Goal: Task Accomplishment & Management: Use online tool/utility

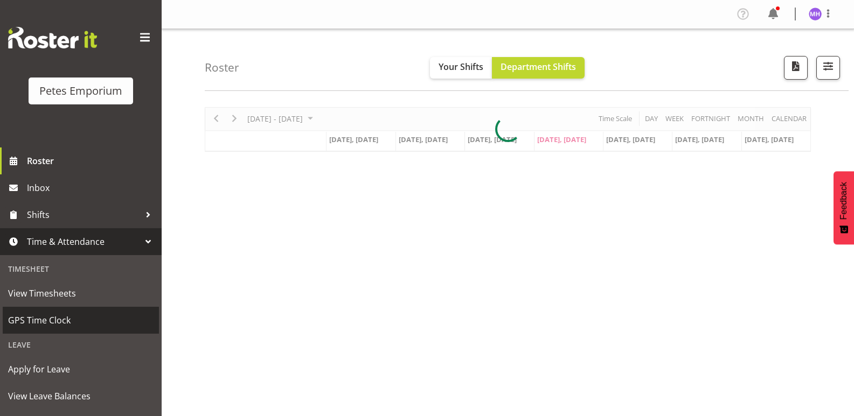
click at [72, 316] on span "GPS Time Clock" at bounding box center [80, 320] width 145 height 16
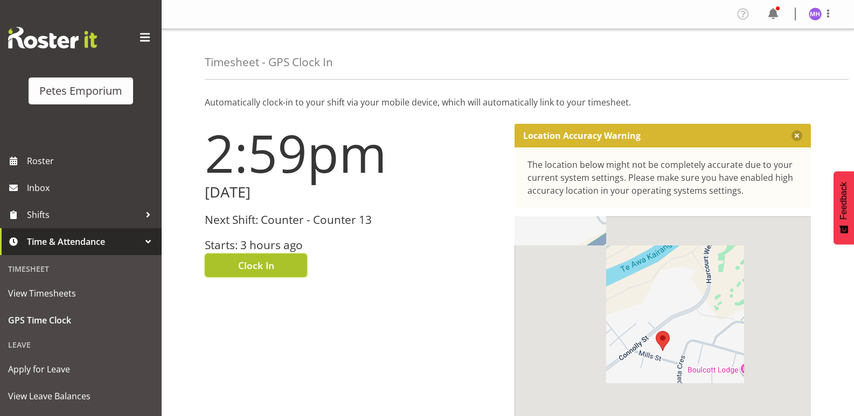
click at [274, 264] on button "Clock In" at bounding box center [256, 266] width 102 height 24
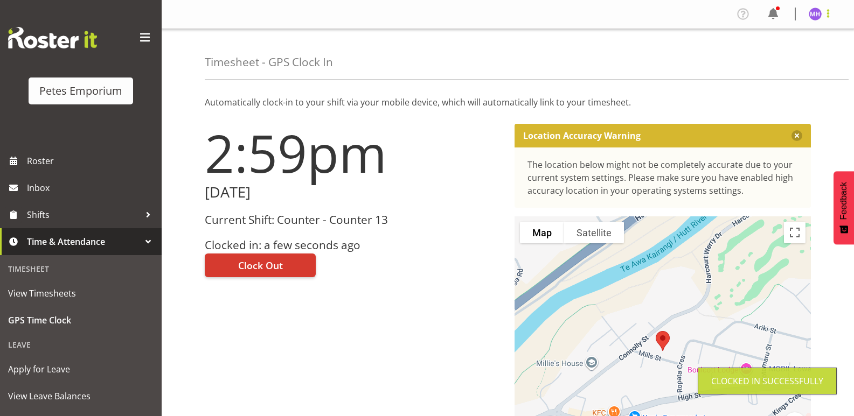
click at [832, 18] on span at bounding box center [828, 13] width 13 height 13
click at [805, 55] on link "Log Out" at bounding box center [782, 56] width 103 height 19
